Goal: Information Seeking & Learning: Learn about a topic

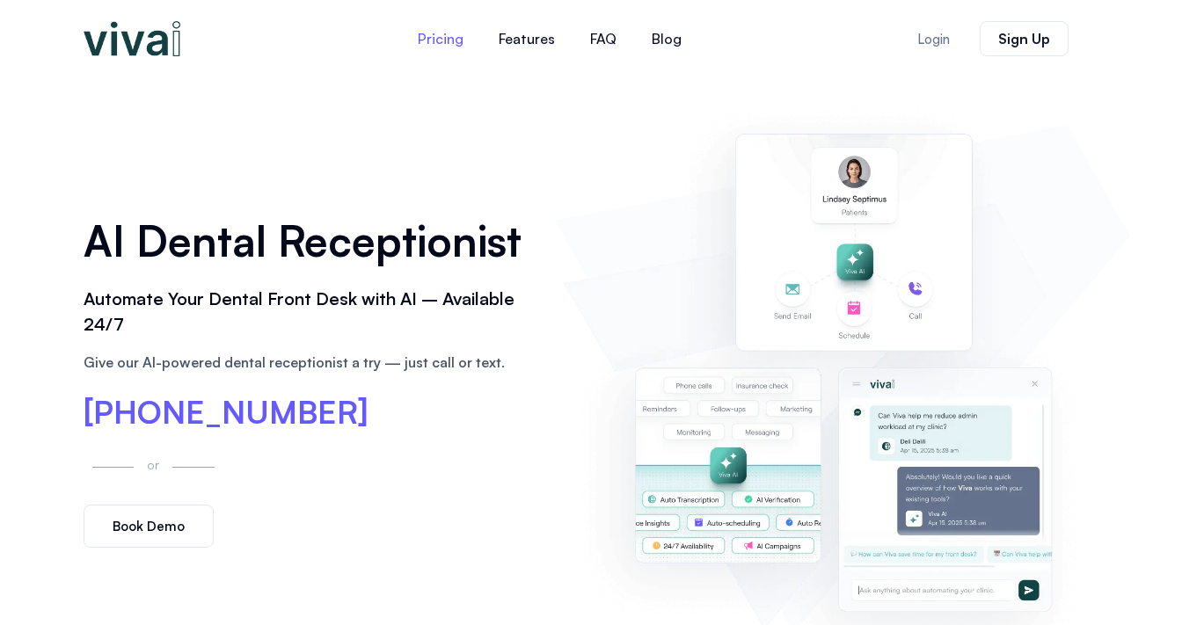
click at [448, 40] on link "Pricing" at bounding box center [440, 39] width 81 height 42
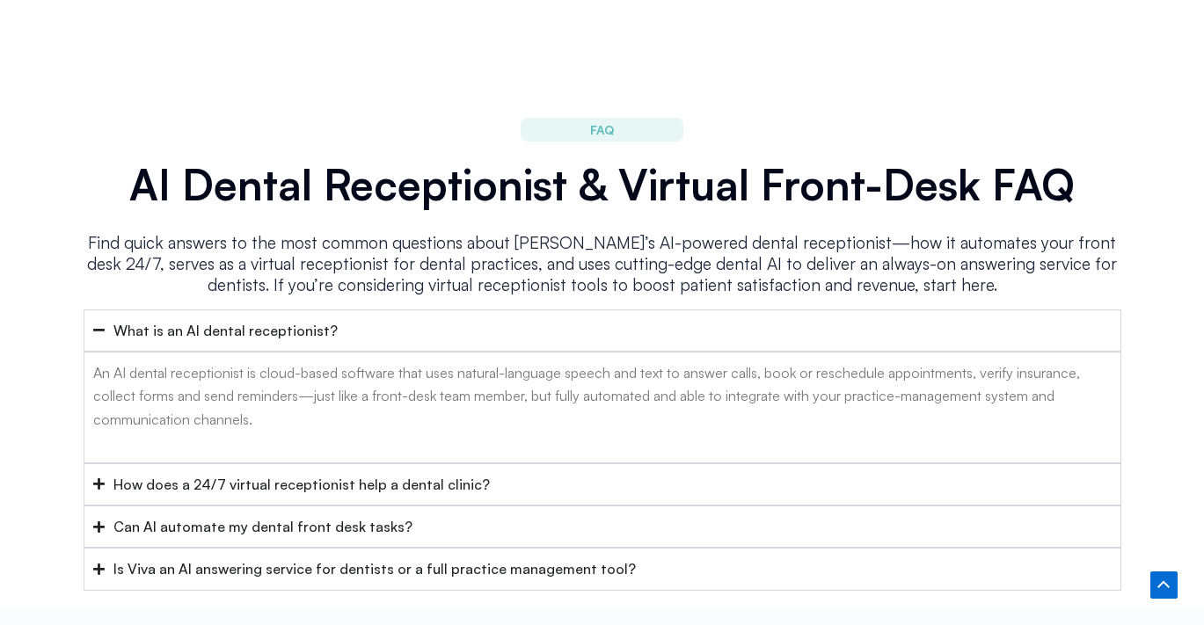
scroll to position [6980, 0]
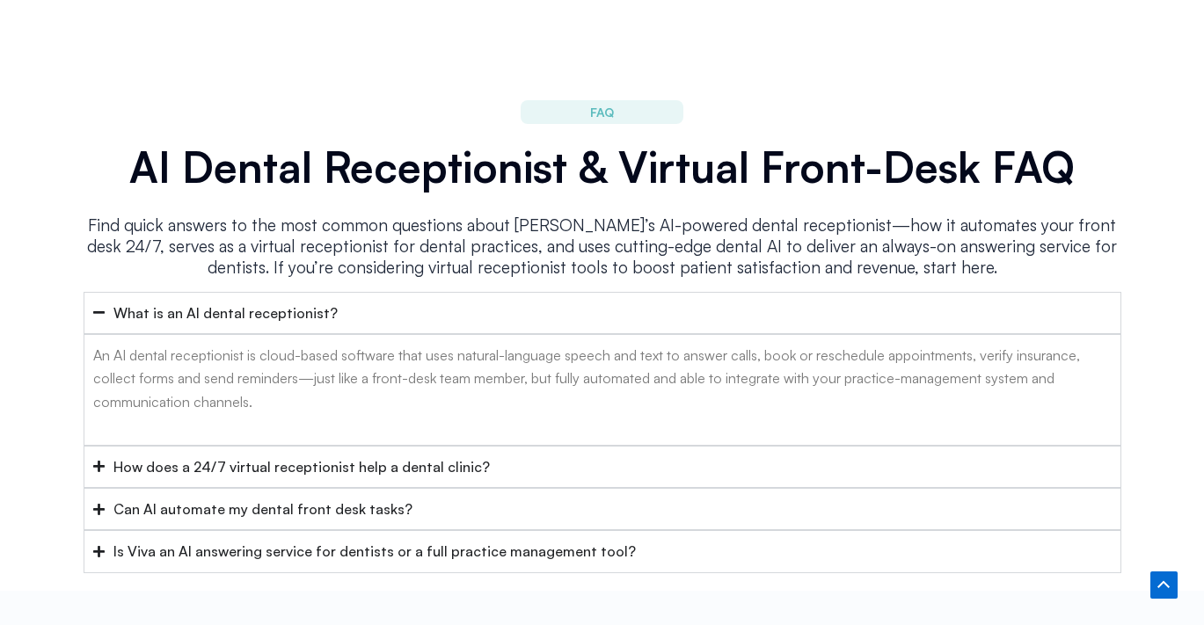
click at [100, 504] on icon "Accordion. Open links with Enter or Space, close with Escape, and navigate with…" at bounding box center [98, 509] width 11 height 11
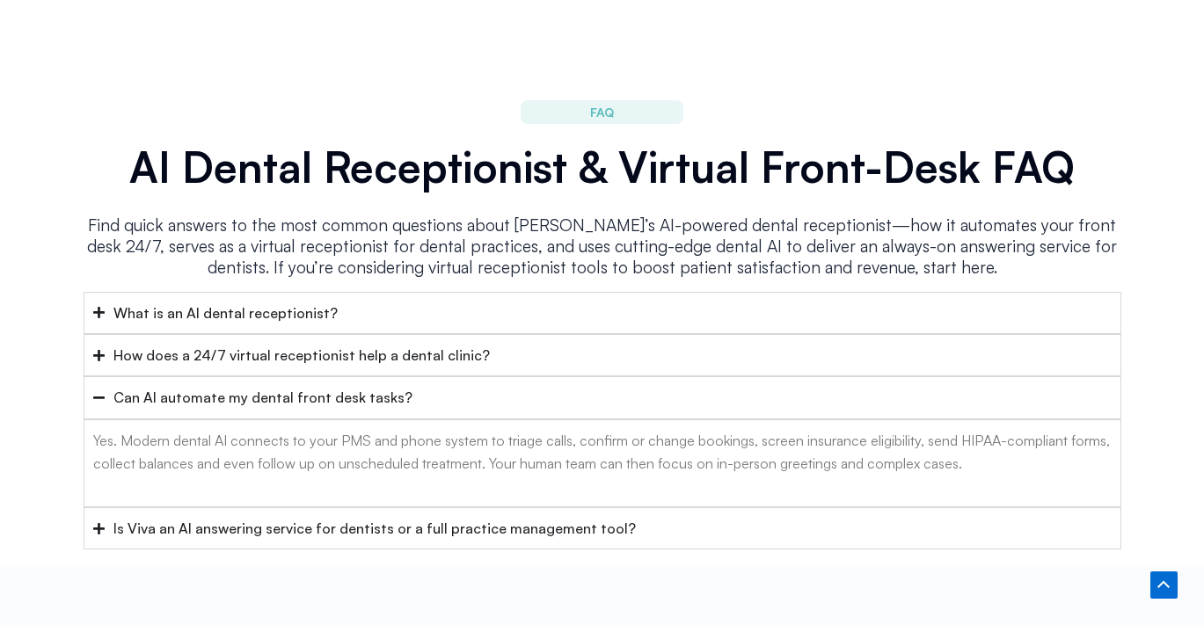
click at [101, 391] on icon "Accordion. Open links with Enter or Space, close with Escape, and navigate with…" at bounding box center [98, 397] width 11 height 13
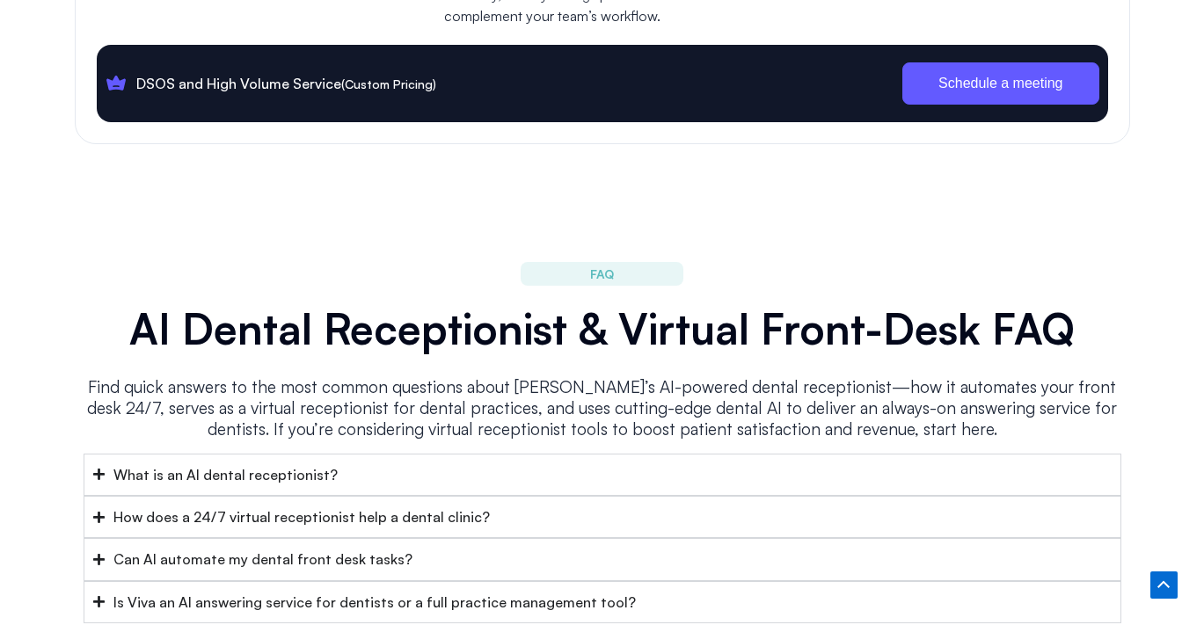
scroll to position [7020, 0]
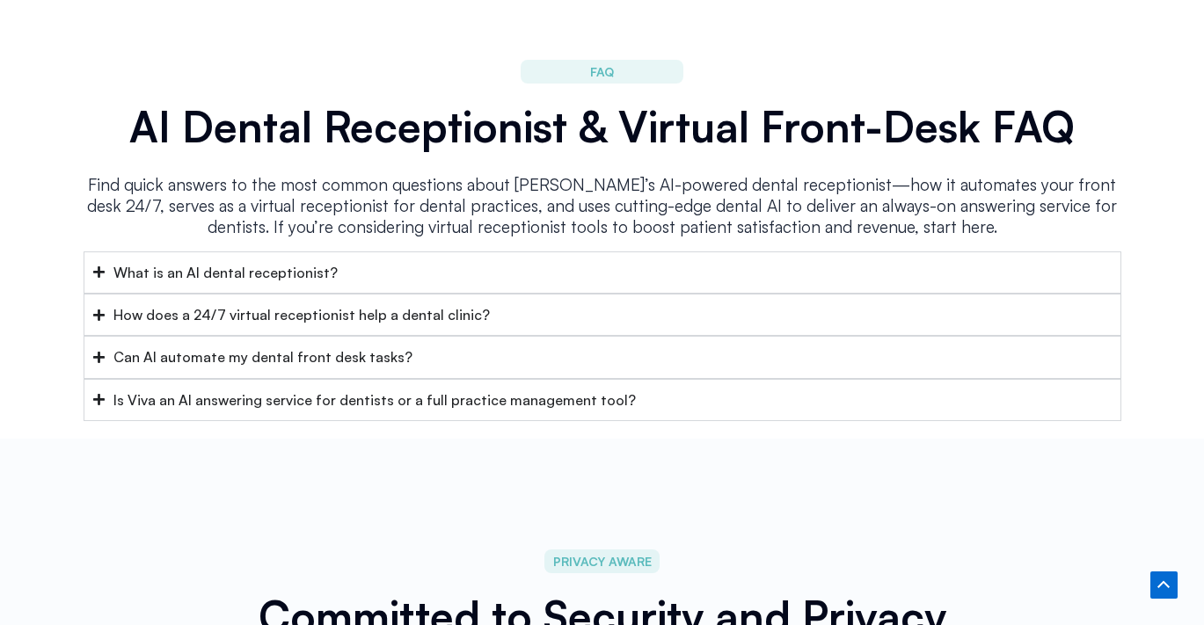
click at [96, 351] on icon "Accordion. Open links with Enter or Space, close with Escape, and navigate with…" at bounding box center [98, 357] width 11 height 13
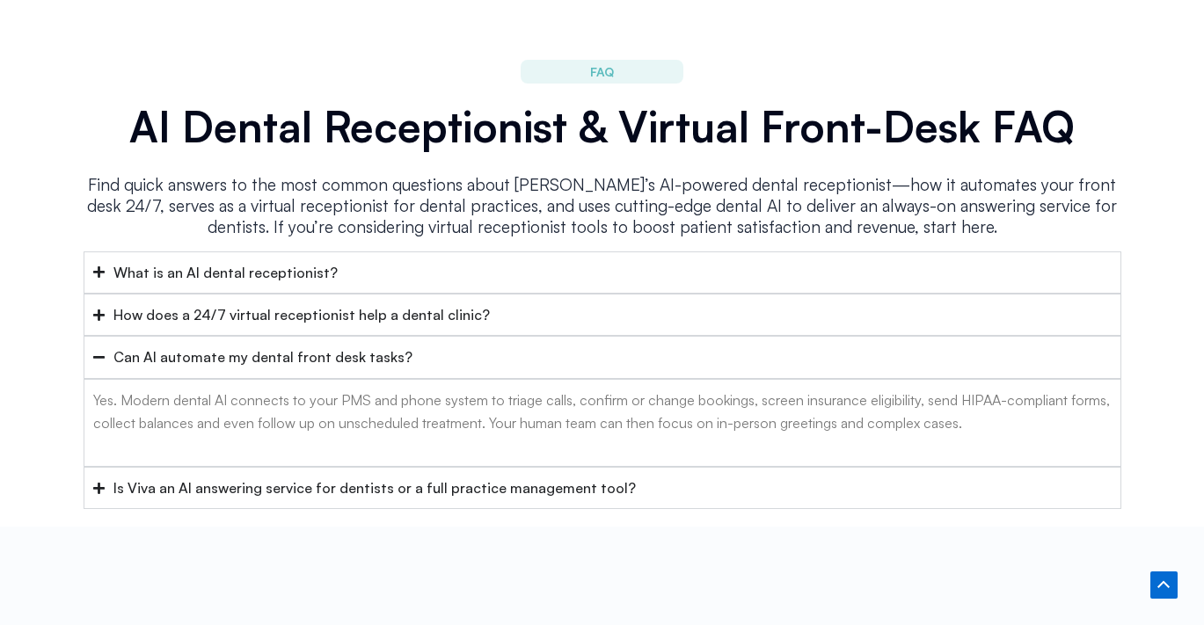
click at [99, 356] on icon "Accordion. Open links with Enter or Space, close with Escape, and navigate with…" at bounding box center [98, 357] width 11 height 3
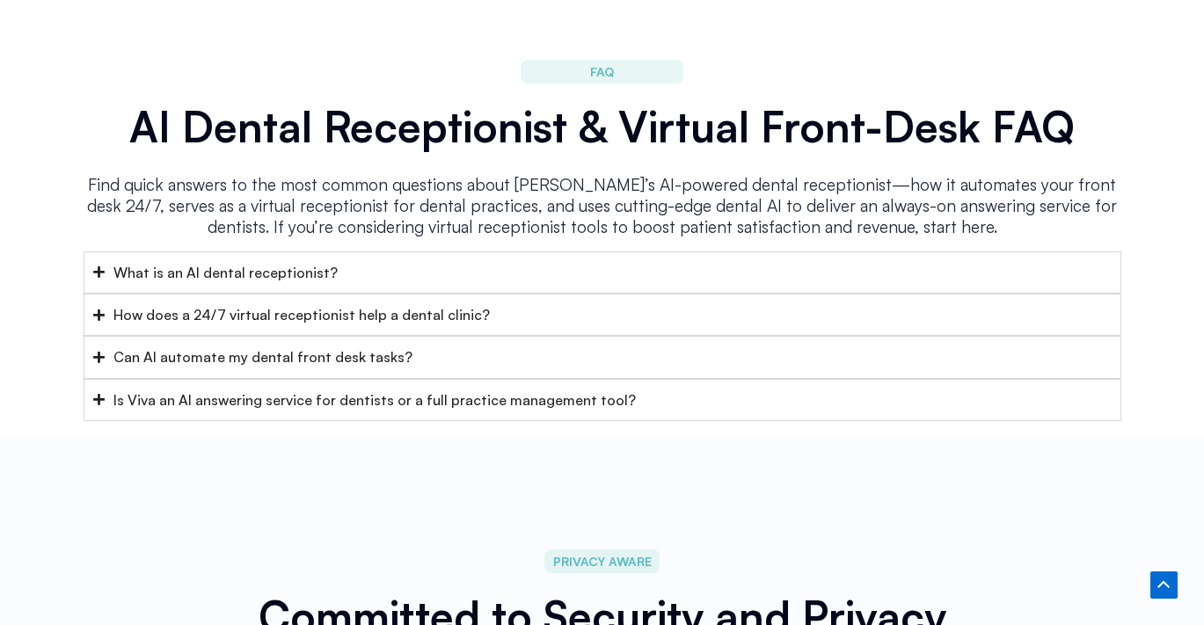
click at [99, 310] on icon "Accordion. Open links with Enter or Space, close with Escape, and navigate with…" at bounding box center [98, 315] width 11 height 11
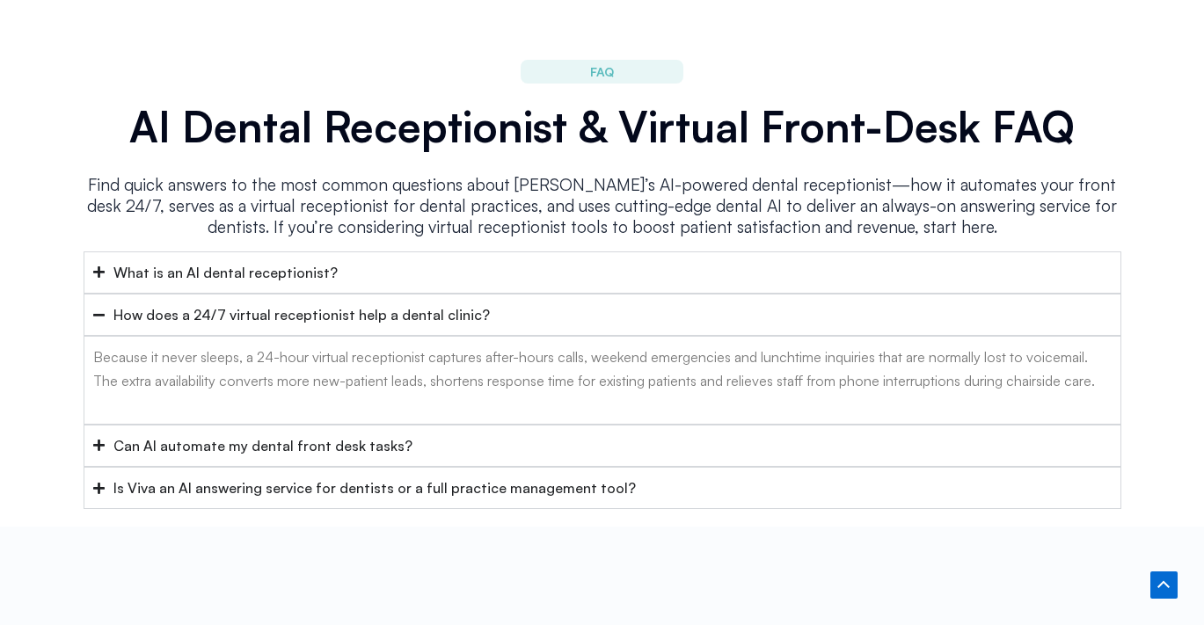
click at [99, 314] on icon "Accordion. Open links with Enter or Space, close with Escape, and navigate with…" at bounding box center [98, 315] width 11 height 3
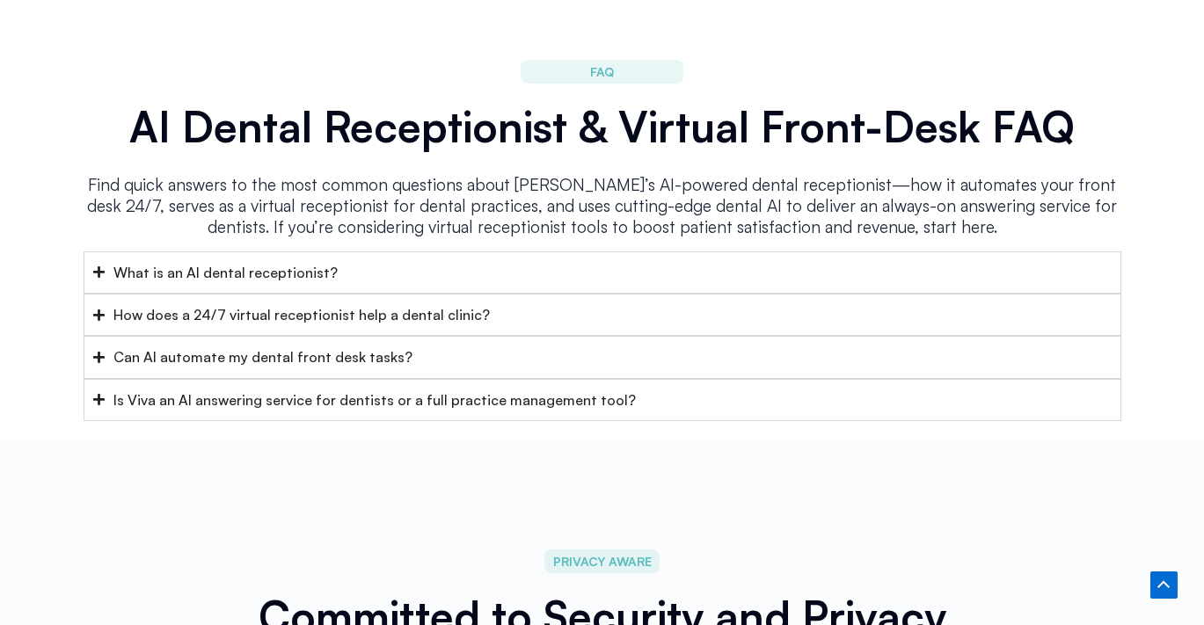
click at [94, 266] on icon "Accordion. Open links with Enter or Space, close with Escape, and navigate with…" at bounding box center [98, 272] width 11 height 13
